Goal: Check status

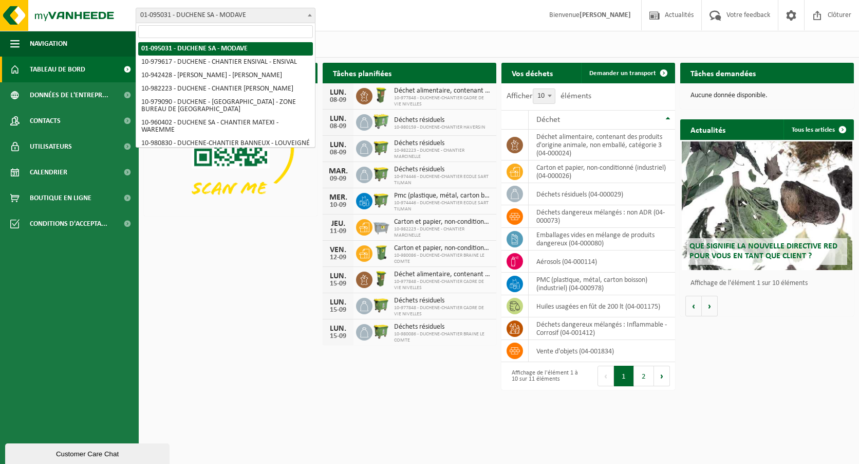
click at [306, 16] on span at bounding box center [310, 14] width 10 height 13
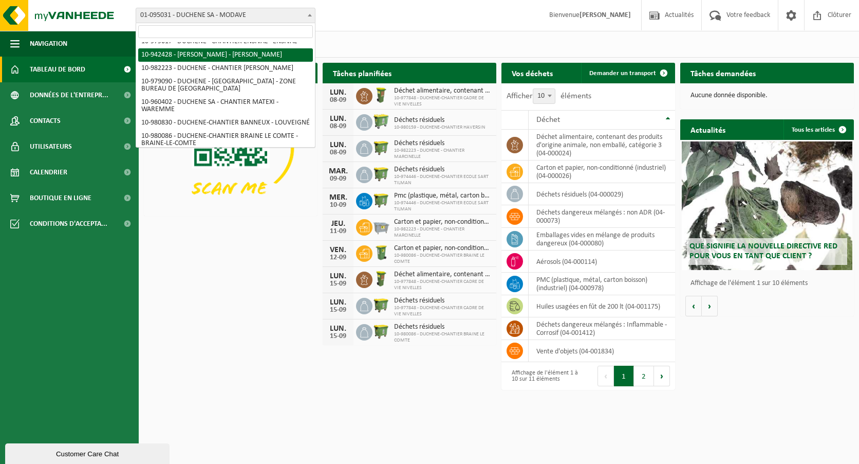
scroll to position [41, 0]
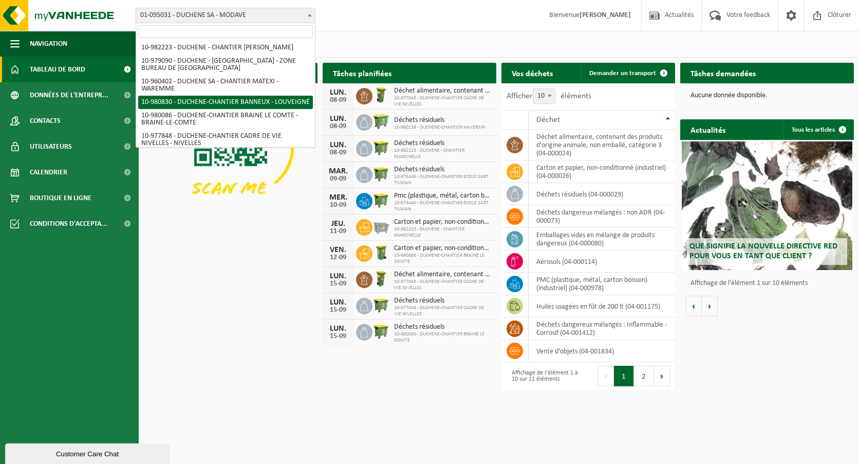
select select "161554"
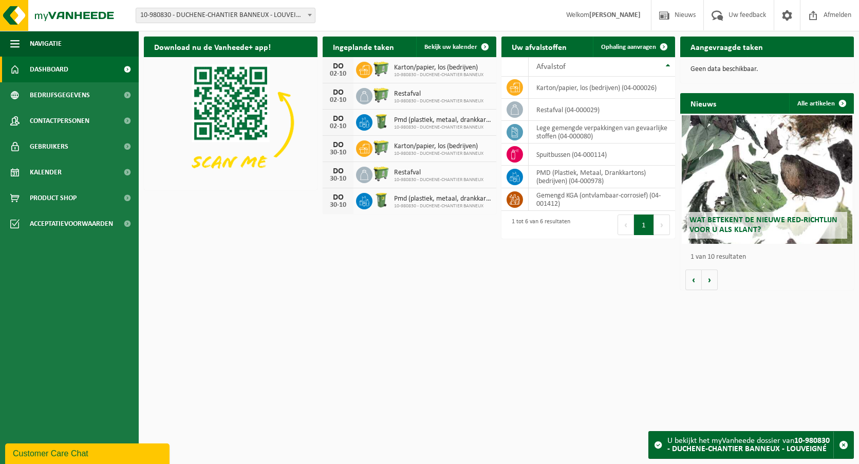
click at [439, 75] on span "10-980830 - DUCHENE-CHANTIER BANNEUX" at bounding box center [438, 75] width 89 height 6
click at [443, 70] on span "Karton/papier, los (bedrijven)" at bounding box center [438, 68] width 89 height 8
click at [574, 92] on td "karton/papier, los (bedrijven) (04-000026)" at bounding box center [602, 88] width 146 height 22
click at [512, 89] on icon at bounding box center [515, 87] width 10 height 10
click at [552, 199] on td "gemengd KGA (ontvlambaar-corrosief) (04-001412)" at bounding box center [602, 199] width 146 height 23
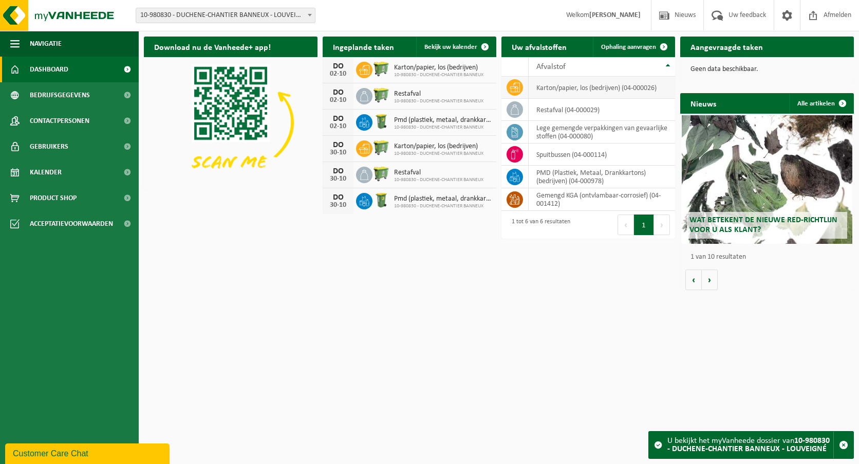
click at [551, 86] on td "karton/papier, los (bedrijven) (04-000026)" at bounding box center [602, 88] width 146 height 22
click at [517, 86] on icon at bounding box center [515, 87] width 10 height 9
click at [557, 65] on span "Afvalstof" at bounding box center [551, 67] width 29 height 8
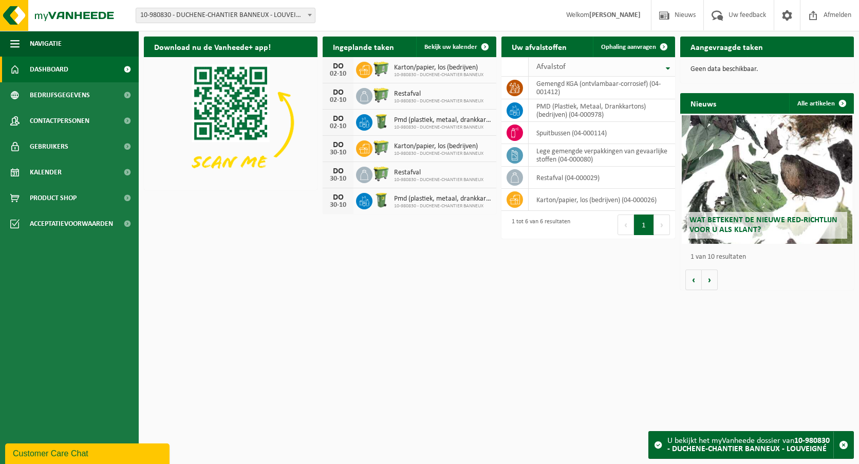
click at [557, 65] on span "Afvalstof" at bounding box center [551, 67] width 29 height 8
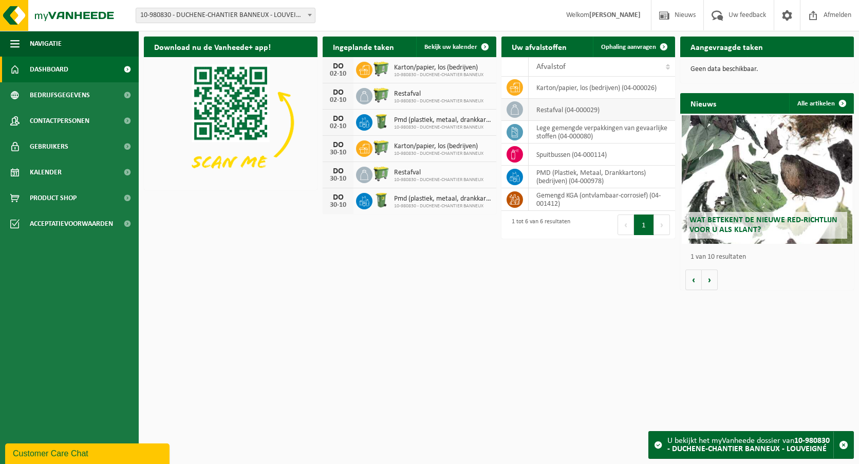
click at [562, 109] on td "restafval (04-000029)" at bounding box center [602, 110] width 146 height 22
click at [511, 110] on icon at bounding box center [515, 109] width 8 height 10
click at [519, 131] on icon at bounding box center [515, 132] width 10 height 10
click at [519, 150] on icon at bounding box center [515, 154] width 10 height 10
click at [517, 177] on icon at bounding box center [515, 177] width 10 height 10
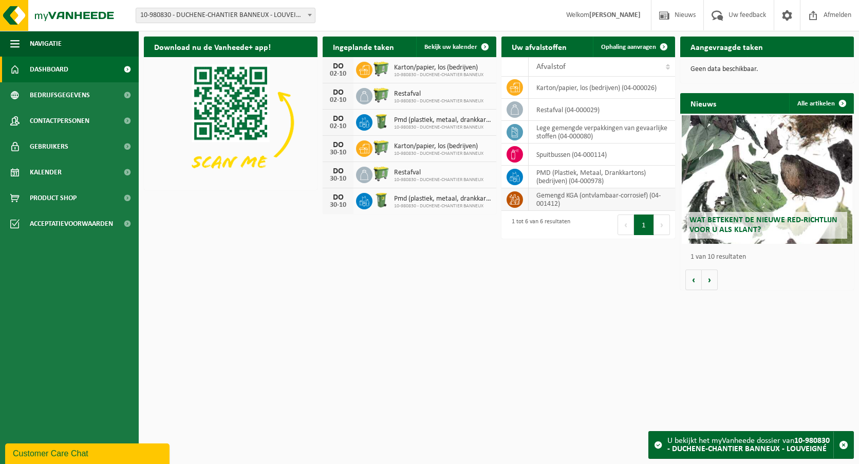
click at [517, 204] on icon at bounding box center [515, 199] width 10 height 10
